Goal: Information Seeking & Learning: Learn about a topic

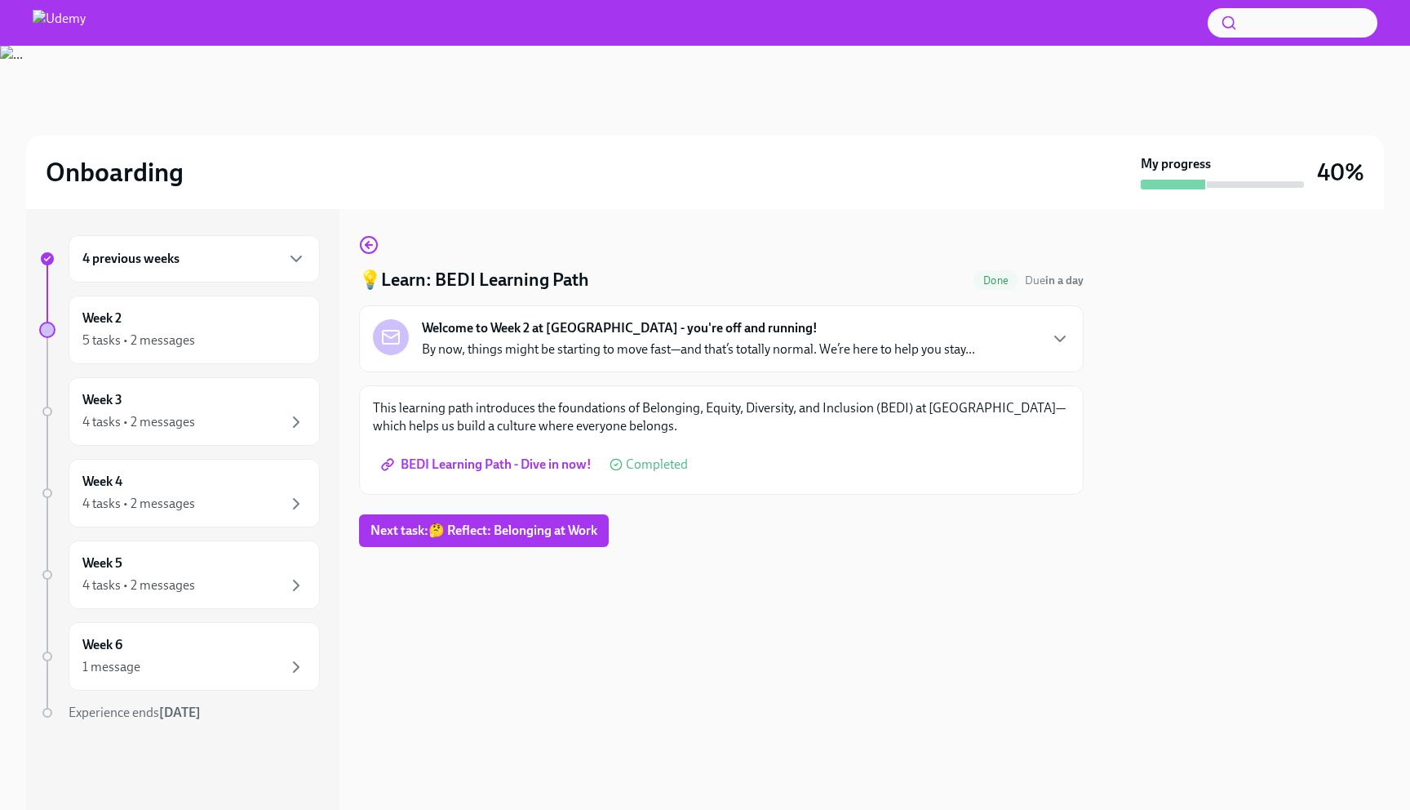
click at [615, 341] on p "By now, things might be starting to move fast—and that’s totally normal. We’re …" at bounding box center [698, 349] width 553 height 18
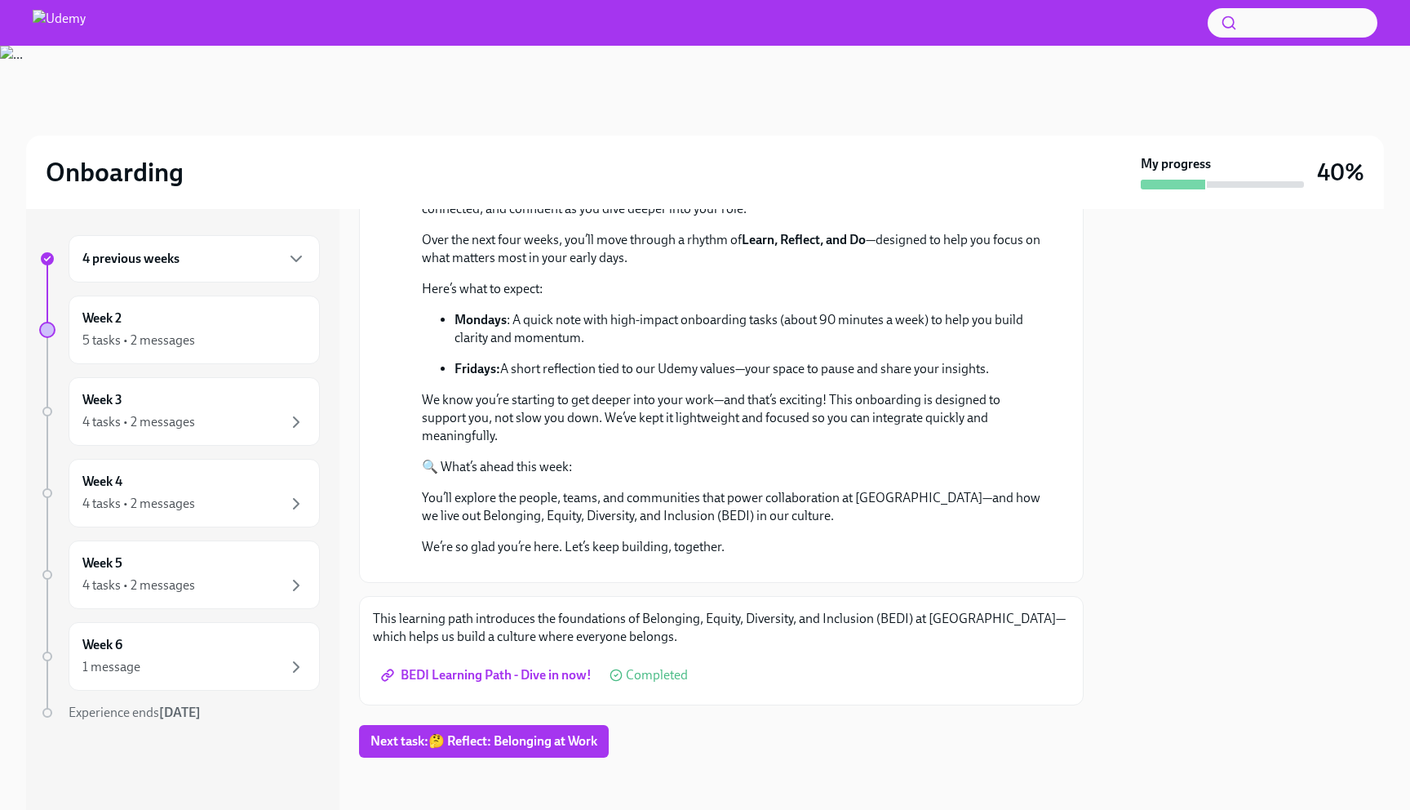
scroll to position [456, 0]
click at [266, 306] on div "Week 2 5 tasks • 2 messages" at bounding box center [194, 329] width 251 height 69
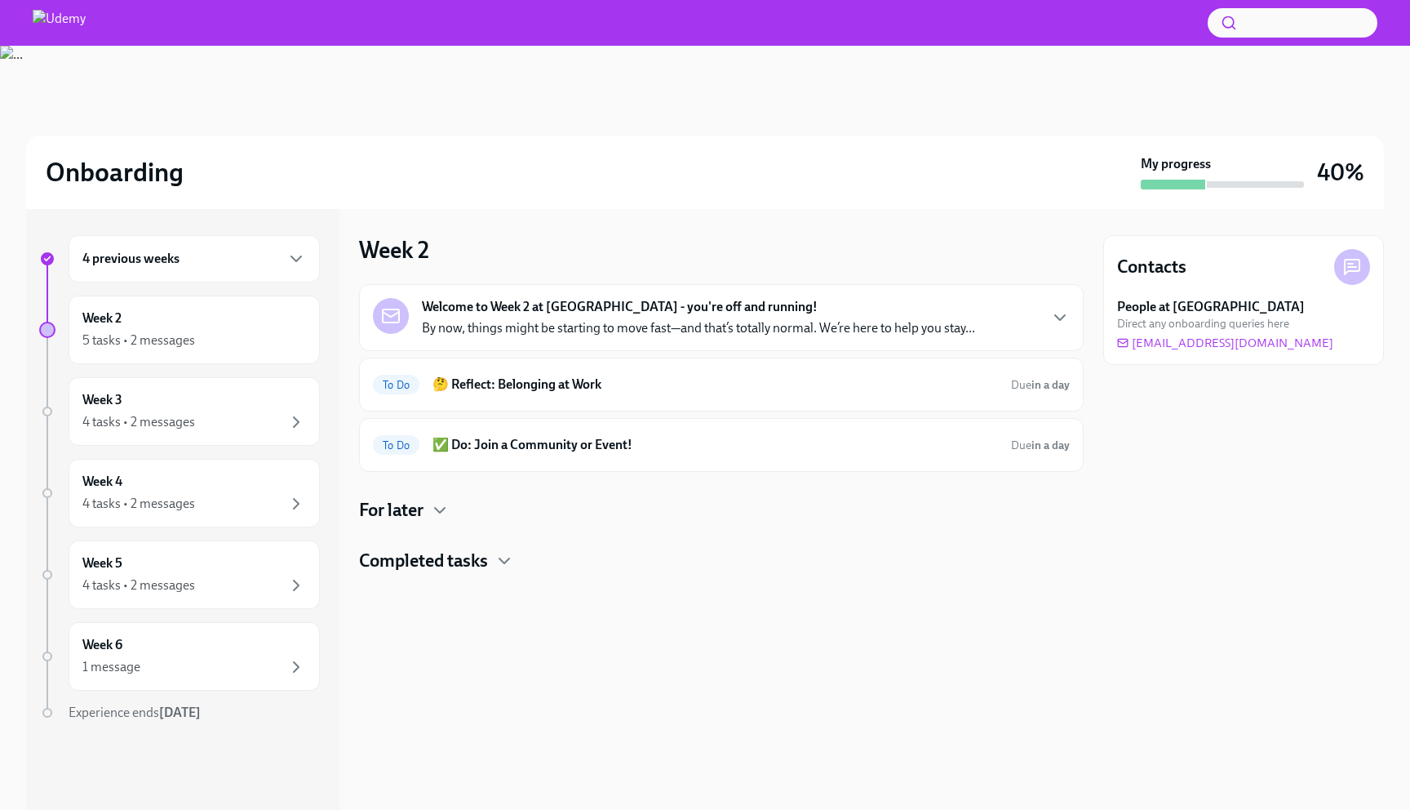
click at [498, 326] on p "By now, things might be starting to move fast—and that’s totally normal. We’re …" at bounding box center [698, 328] width 553 height 18
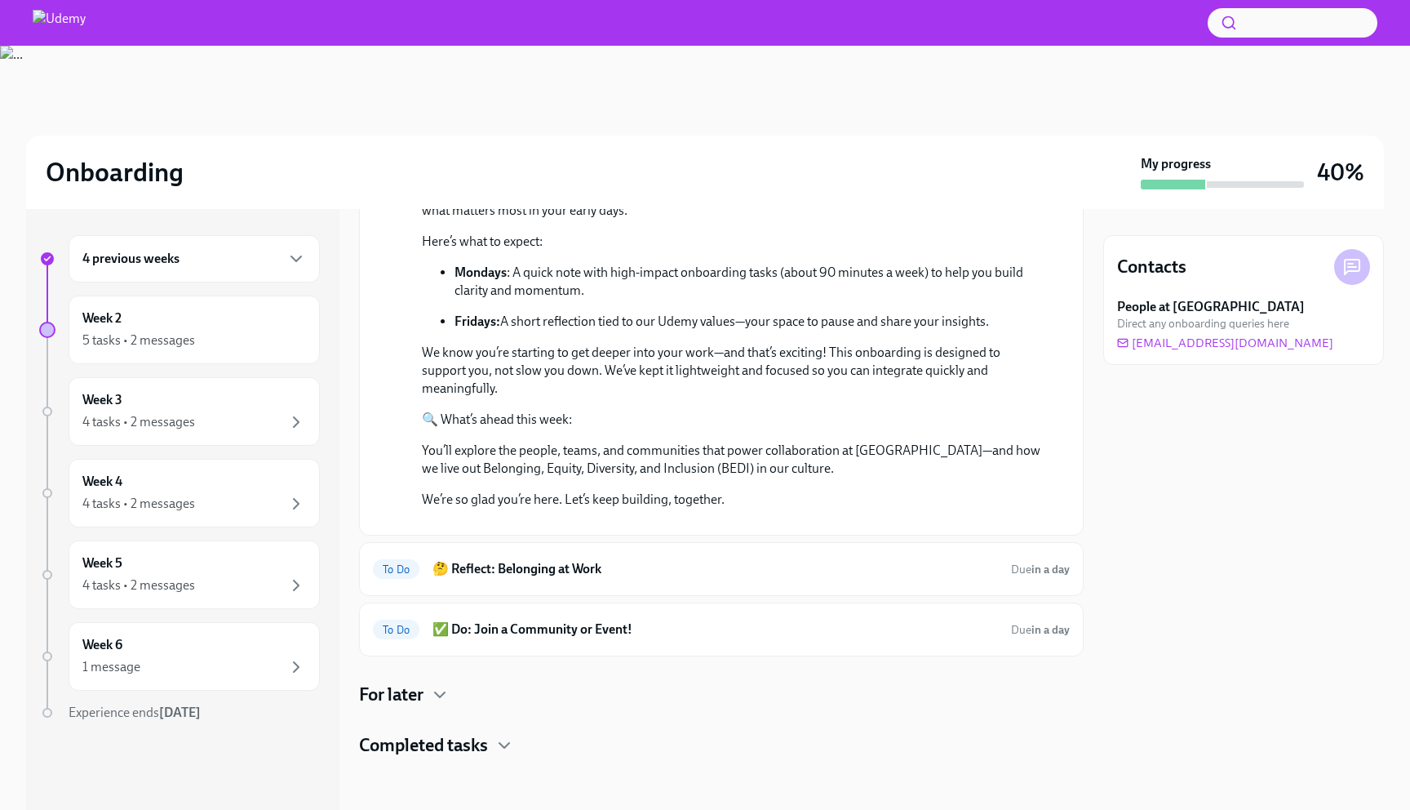
scroll to position [482, 0]
click at [505, 572] on h6 "🤔 Reflect: Belonging at Work" at bounding box center [716, 569] width 566 height 18
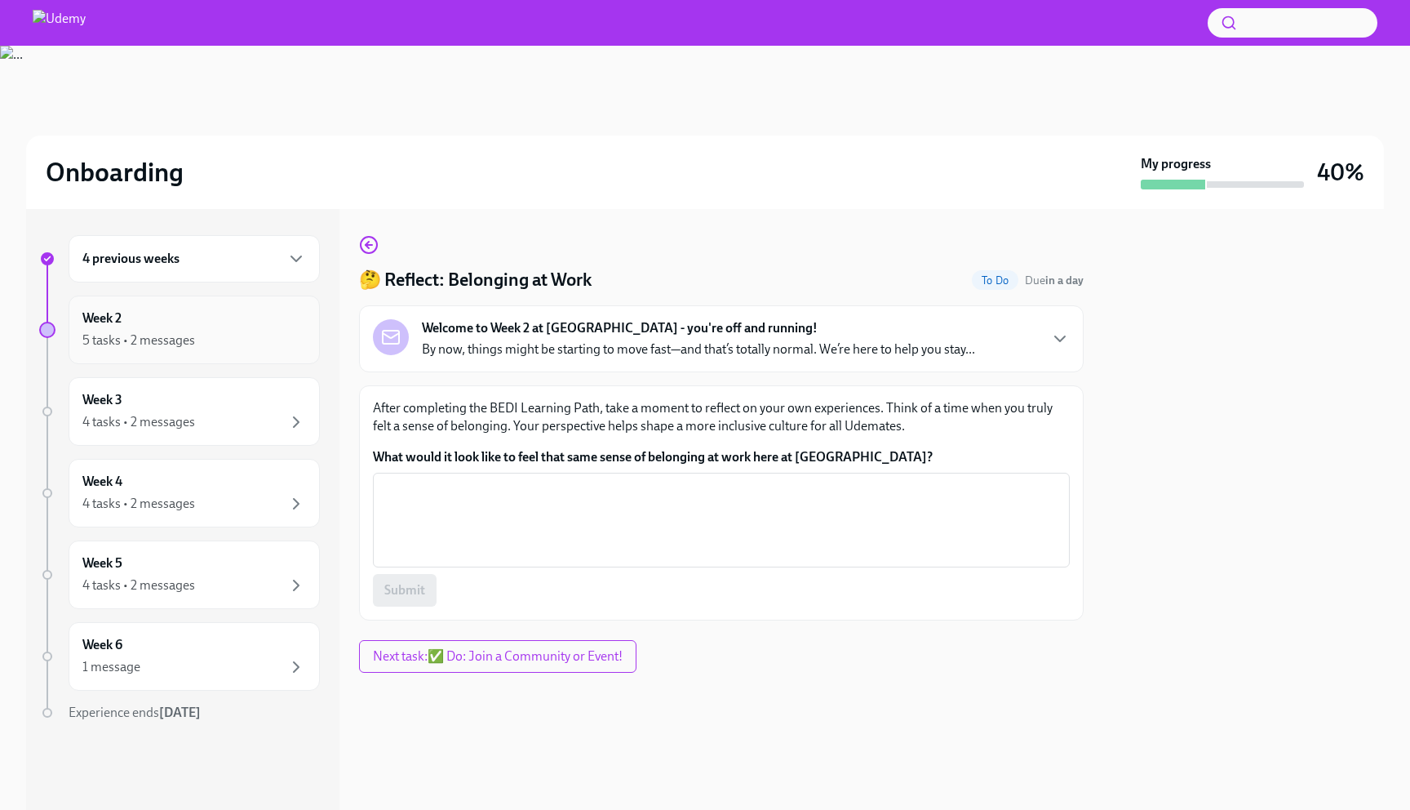
click at [194, 320] on div "Week 2 5 tasks • 2 messages" at bounding box center [194, 329] width 224 height 41
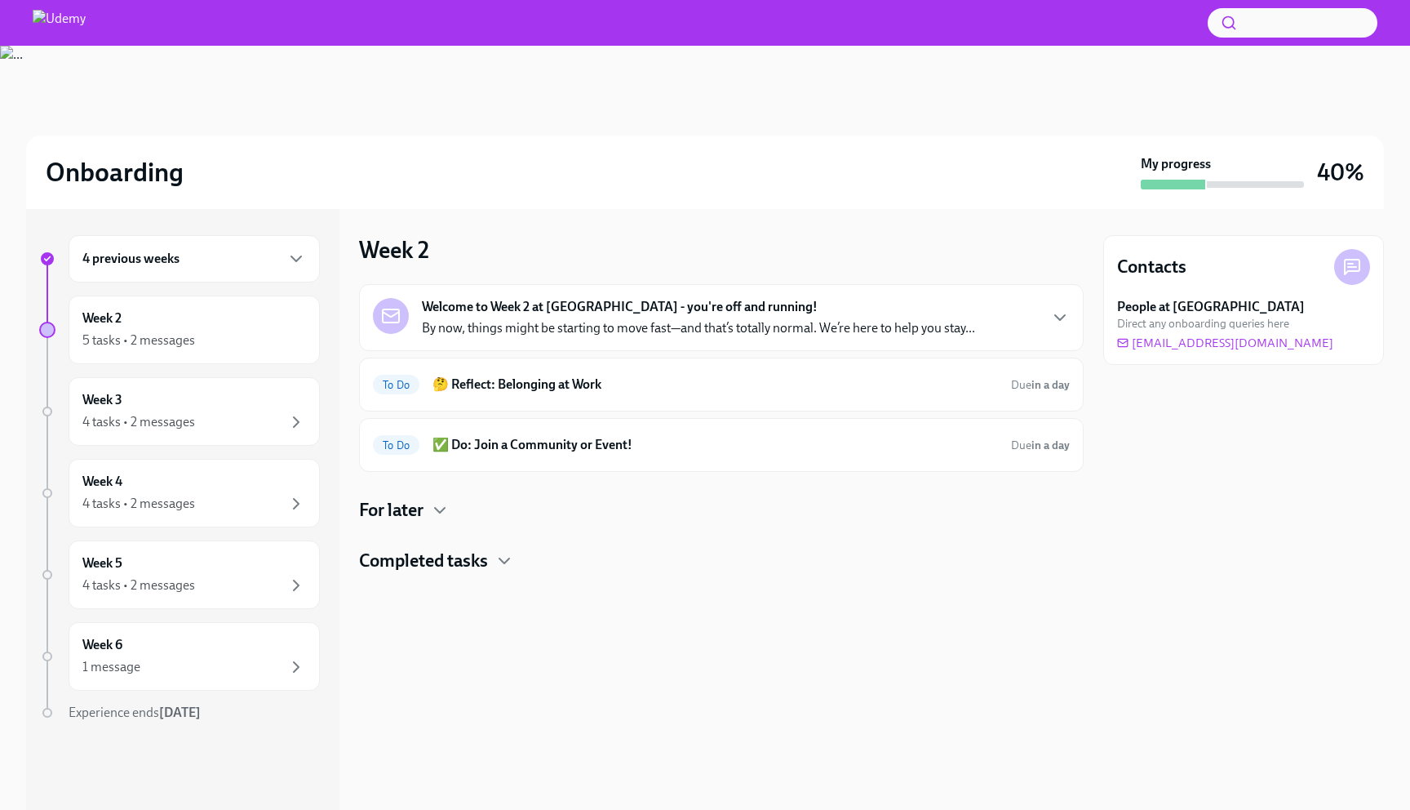
click at [437, 561] on h4 "Completed tasks" at bounding box center [423, 560] width 129 height 24
click at [414, 521] on h4 "For later" at bounding box center [391, 510] width 64 height 24
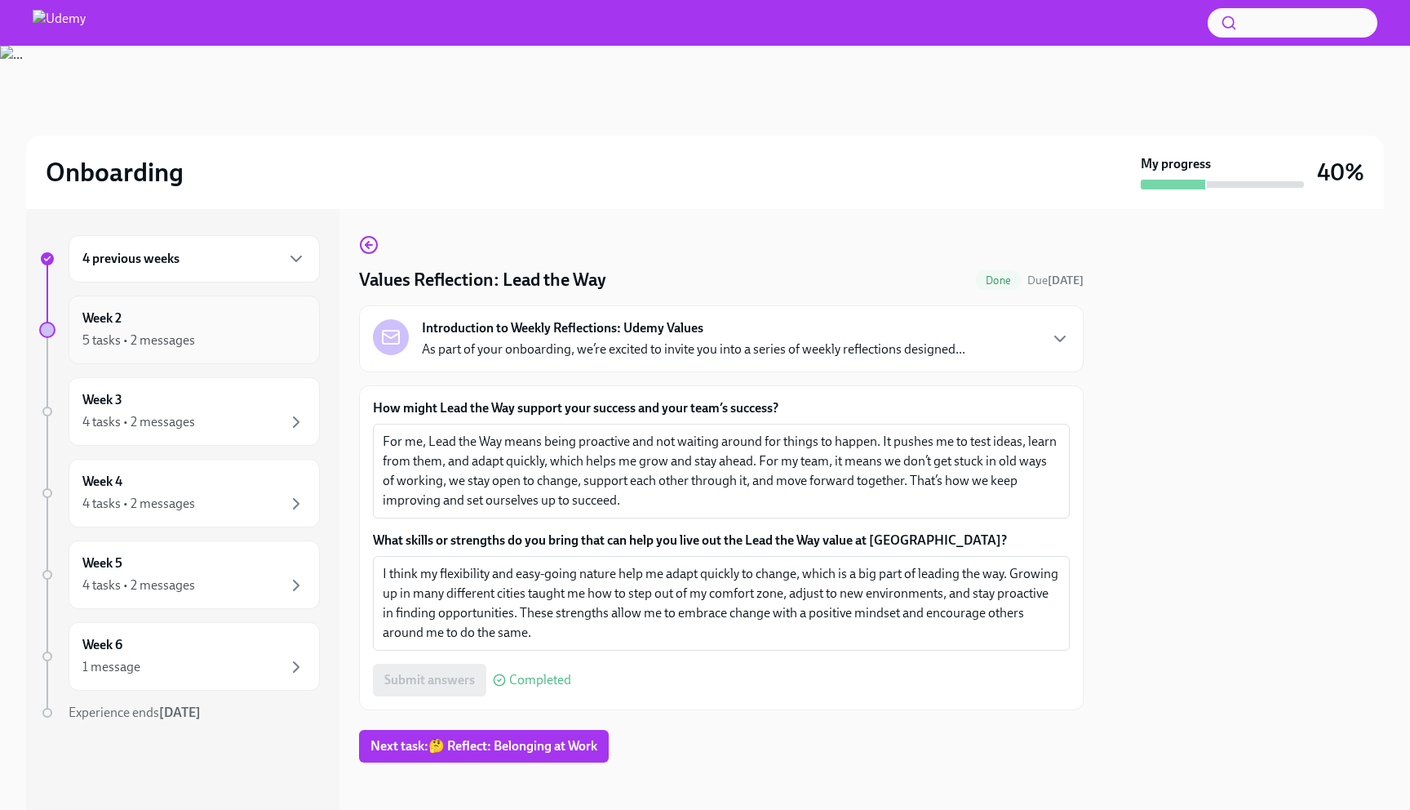
click at [186, 337] on div "5 tasks • 2 messages" at bounding box center [138, 340] width 113 height 18
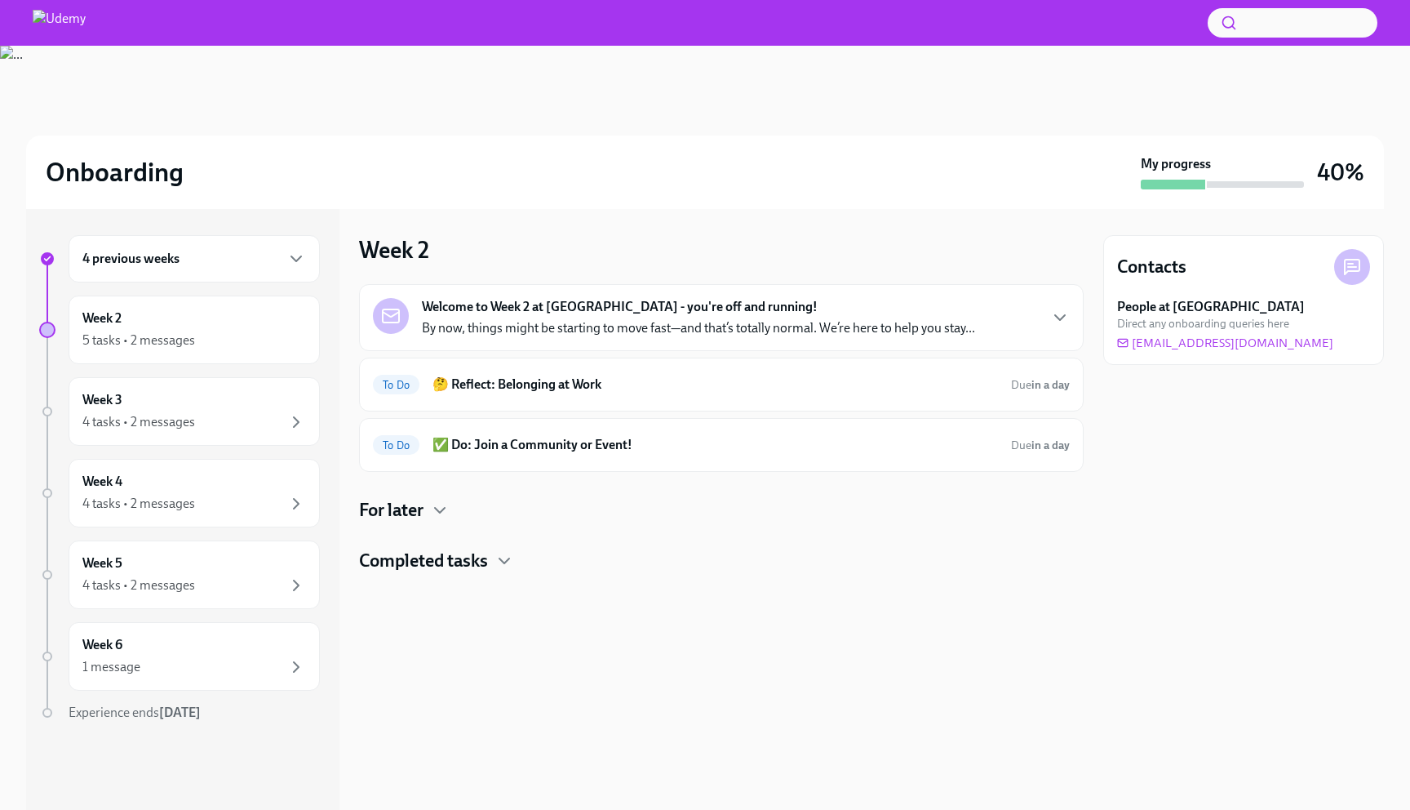
click at [424, 510] on h4 "For later" at bounding box center [391, 510] width 64 height 24
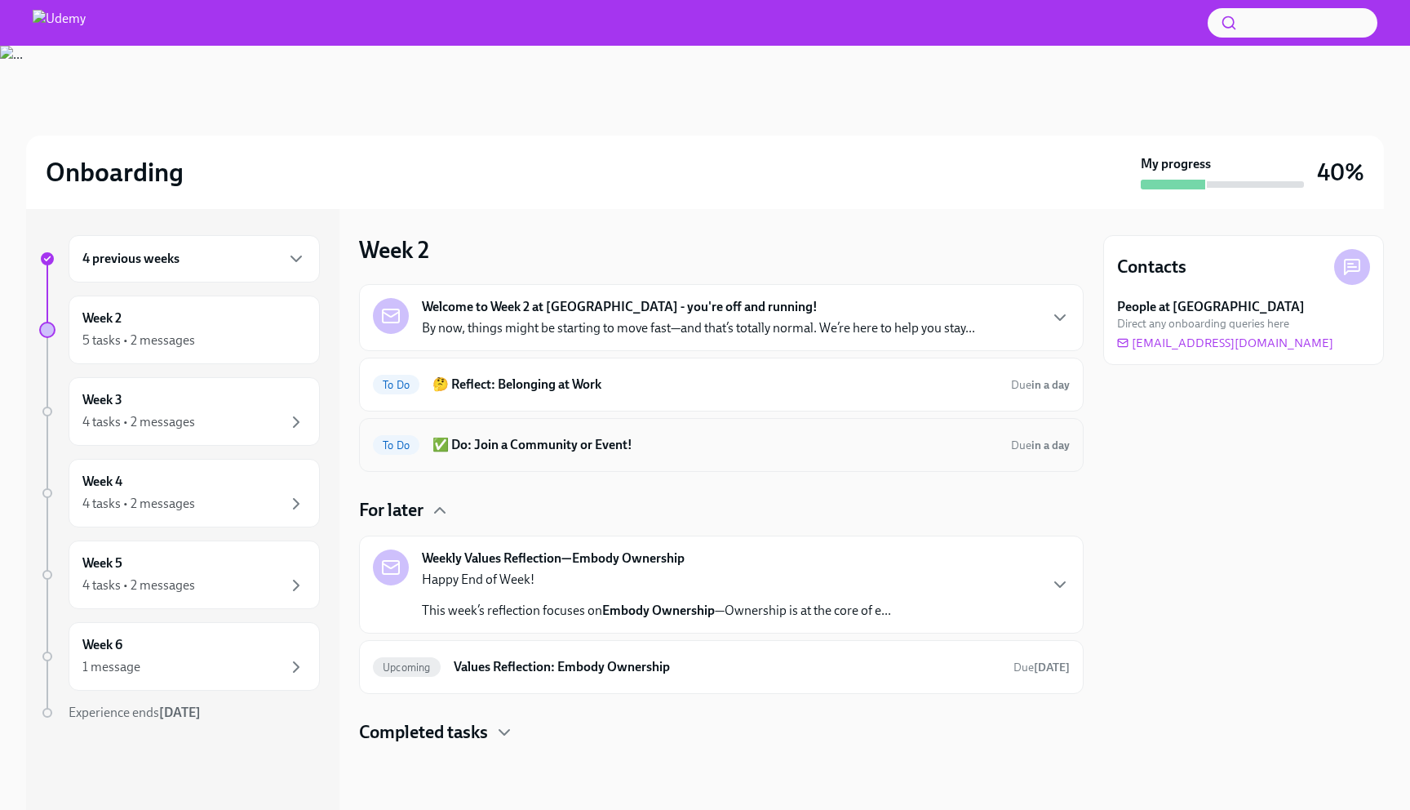
click at [519, 435] on div "To Do ✅ Do: Join a Community or Event! Due in a day" at bounding box center [721, 445] width 697 height 26
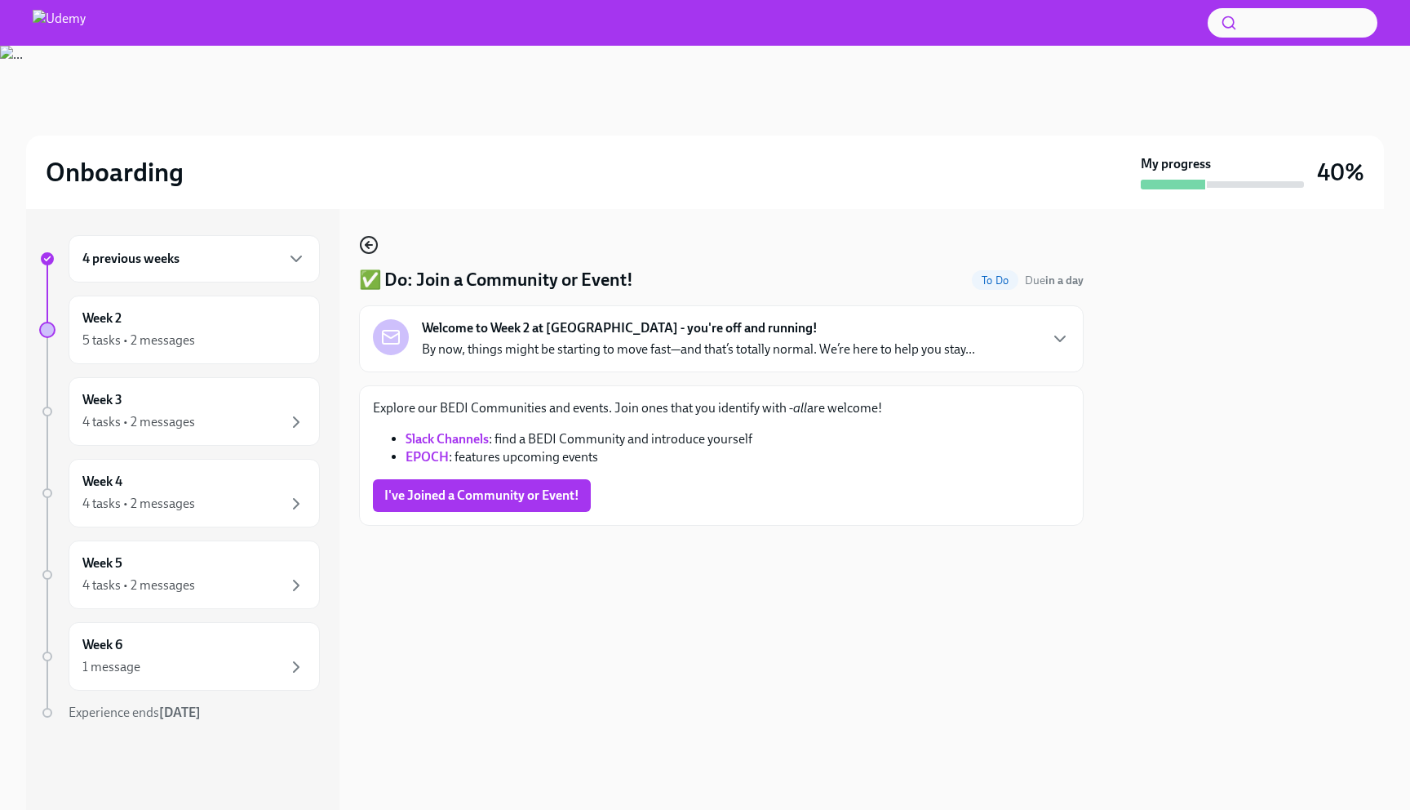
click at [366, 240] on icon "button" at bounding box center [369, 245] width 20 height 20
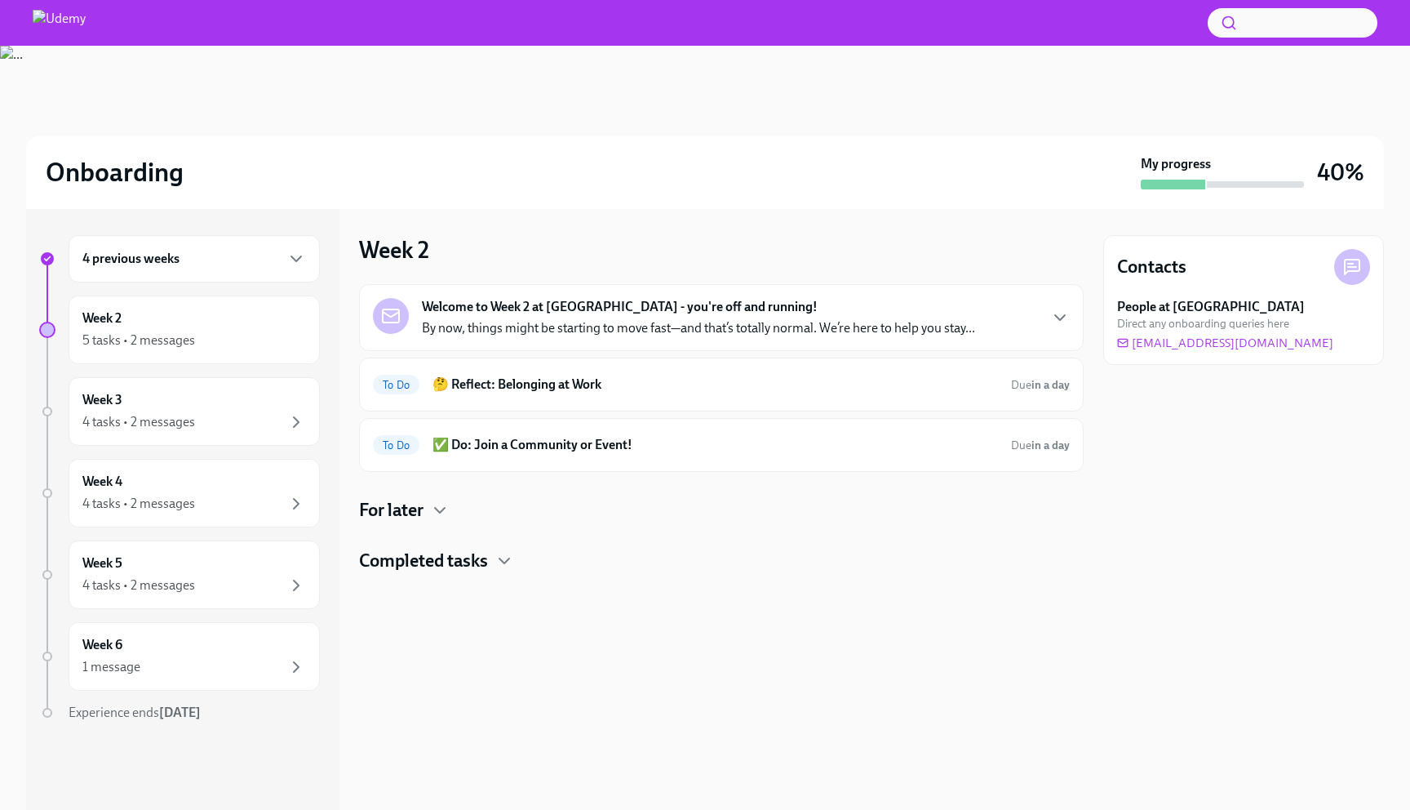
click at [467, 568] on h4 "Completed tasks" at bounding box center [423, 560] width 129 height 24
click at [478, 617] on h6 "Review your benefits" at bounding box center [698, 613] width 535 height 18
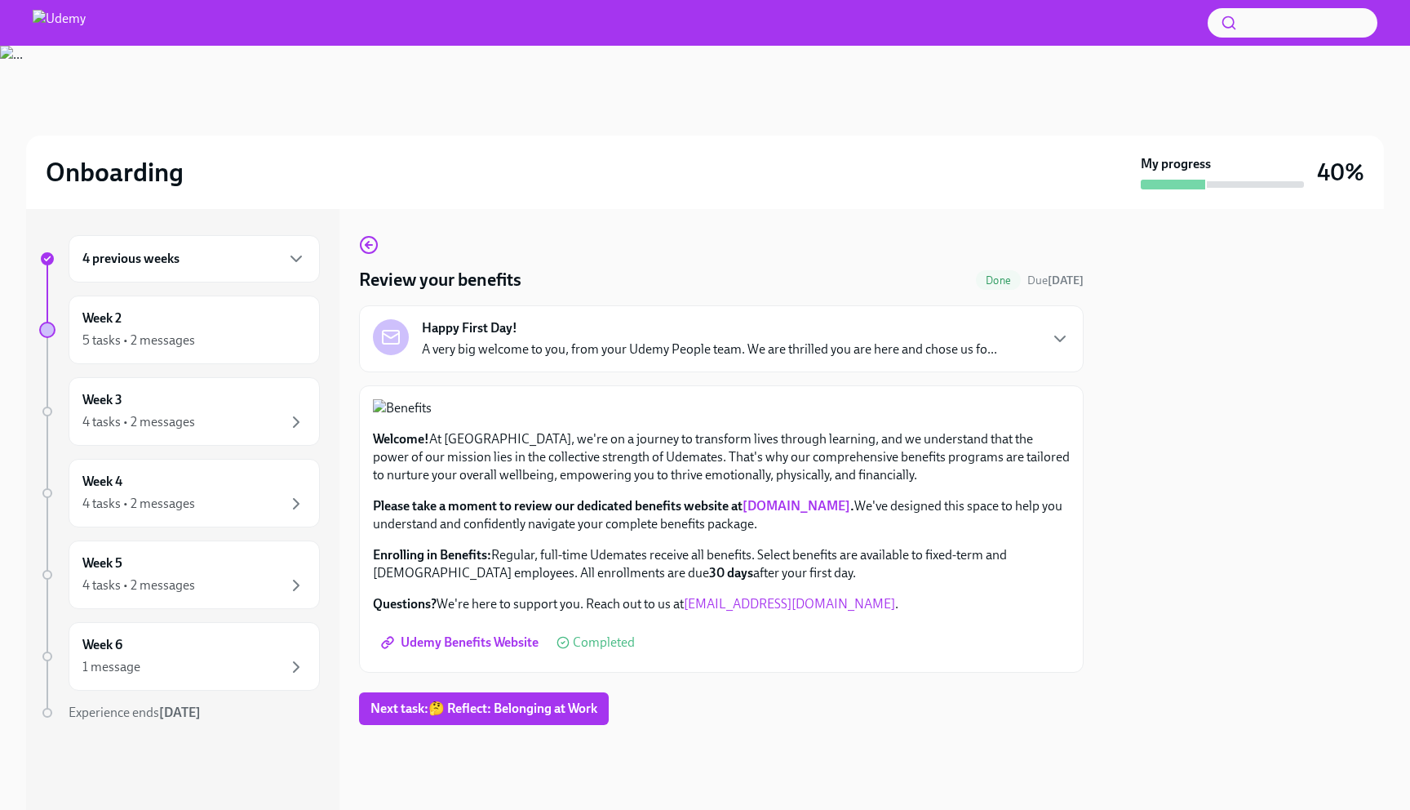
scroll to position [342, 0]
click at [482, 650] on span "Udemy Benefits Website" at bounding box center [461, 642] width 154 height 16
